Goal: Browse casually: Explore the website without a specific task or goal

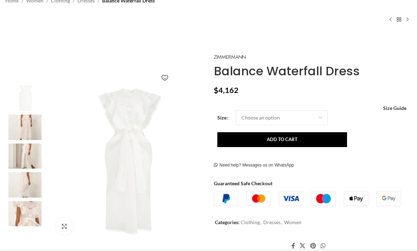
click at [18, 156] on img at bounding box center [25, 155] width 43 height 25
click at [25, 185] on img at bounding box center [25, 184] width 43 height 25
click at [25, 211] on img at bounding box center [25, 213] width 43 height 25
click at [23, 211] on img at bounding box center [25, 213] width 43 height 25
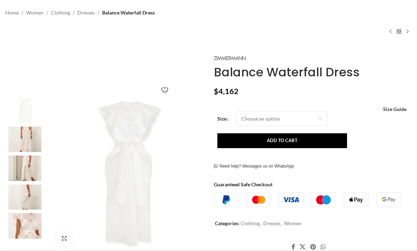
click at [21, 137] on img at bounding box center [25, 138] width 43 height 25
click at [28, 161] on img at bounding box center [25, 167] width 43 height 25
click at [27, 190] on img at bounding box center [25, 196] width 43 height 25
click at [32, 220] on img at bounding box center [25, 225] width 43 height 25
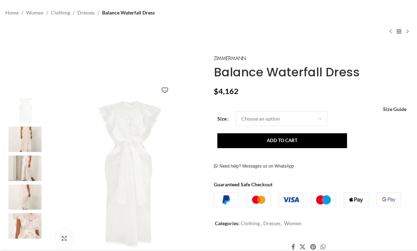
click at [28, 225] on img at bounding box center [25, 225] width 43 height 25
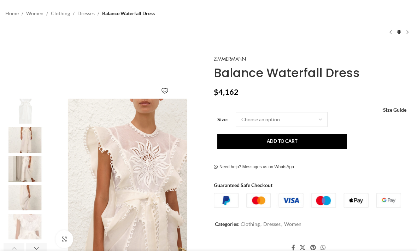
click at [25, 232] on img "5 / 9" at bounding box center [25, 226] width 43 height 25
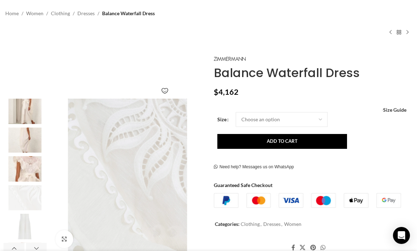
click at [25, 204] on img "6 / 9" at bounding box center [25, 197] width 43 height 25
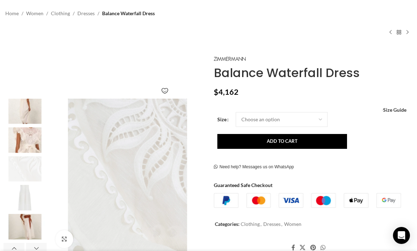
click at [24, 202] on img "7 / 9" at bounding box center [25, 197] width 43 height 25
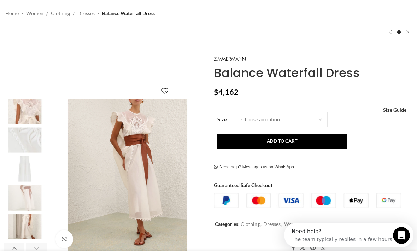
scroll to position [0, 0]
click at [25, 224] on img "9 / 9" at bounding box center [25, 226] width 43 height 25
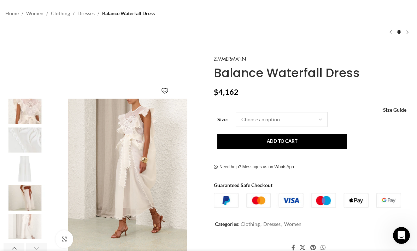
click at [24, 223] on img "9 / 9" at bounding box center [25, 226] width 43 height 25
click at [24, 227] on img "9 / 9" at bounding box center [25, 226] width 43 height 25
click at [38, 250] on div "Next slide" at bounding box center [36, 248] width 21 height 11
click at [35, 250] on div "Next slide" at bounding box center [36, 248] width 21 height 11
click at [12, 250] on div "Previous slide" at bounding box center [14, 248] width 21 height 11
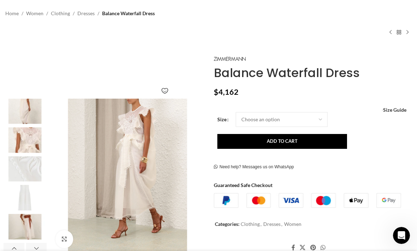
scroll to position [0, 212]
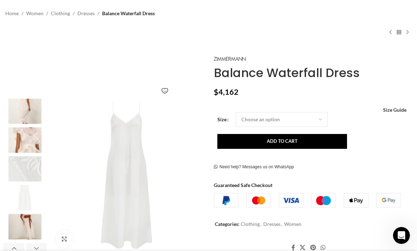
click at [11, 200] on img "7 / 9" at bounding box center [25, 197] width 43 height 25
click at [16, 176] on img "6 / 9" at bounding box center [25, 168] width 43 height 25
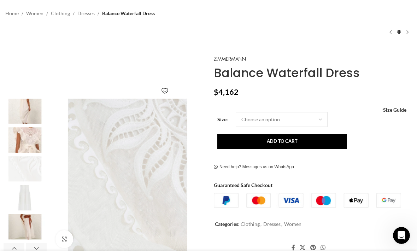
click at [14, 147] on img "5 / 9" at bounding box center [25, 139] width 43 height 25
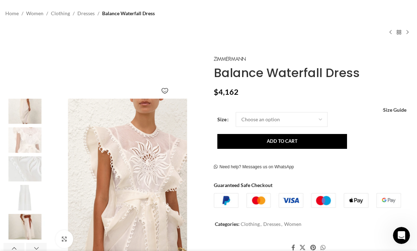
click at [15, 117] on img "4 / 9" at bounding box center [25, 111] width 43 height 25
